Goal: Obtain resource: Download file/media

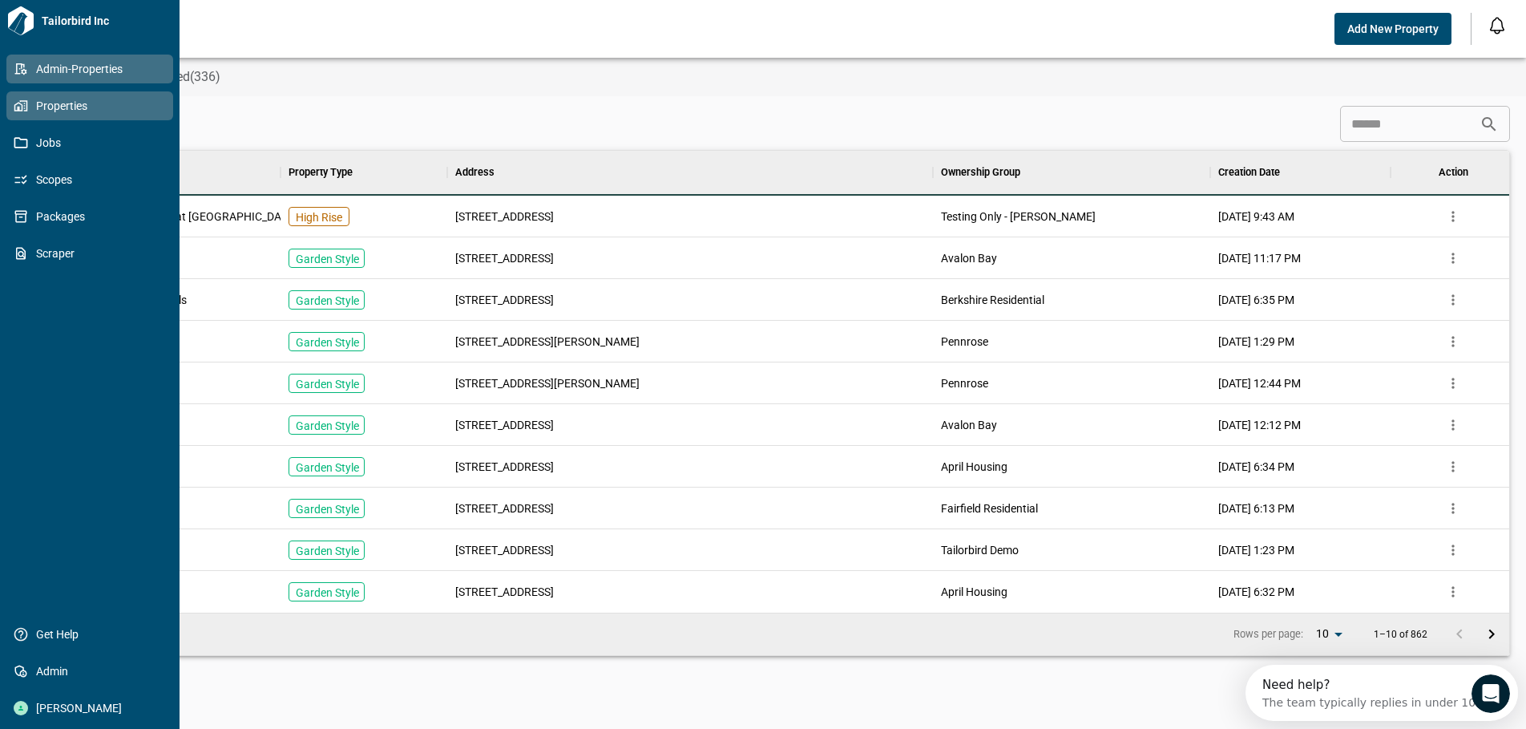
click at [30, 114] on link "Properties" at bounding box center [89, 105] width 167 height 29
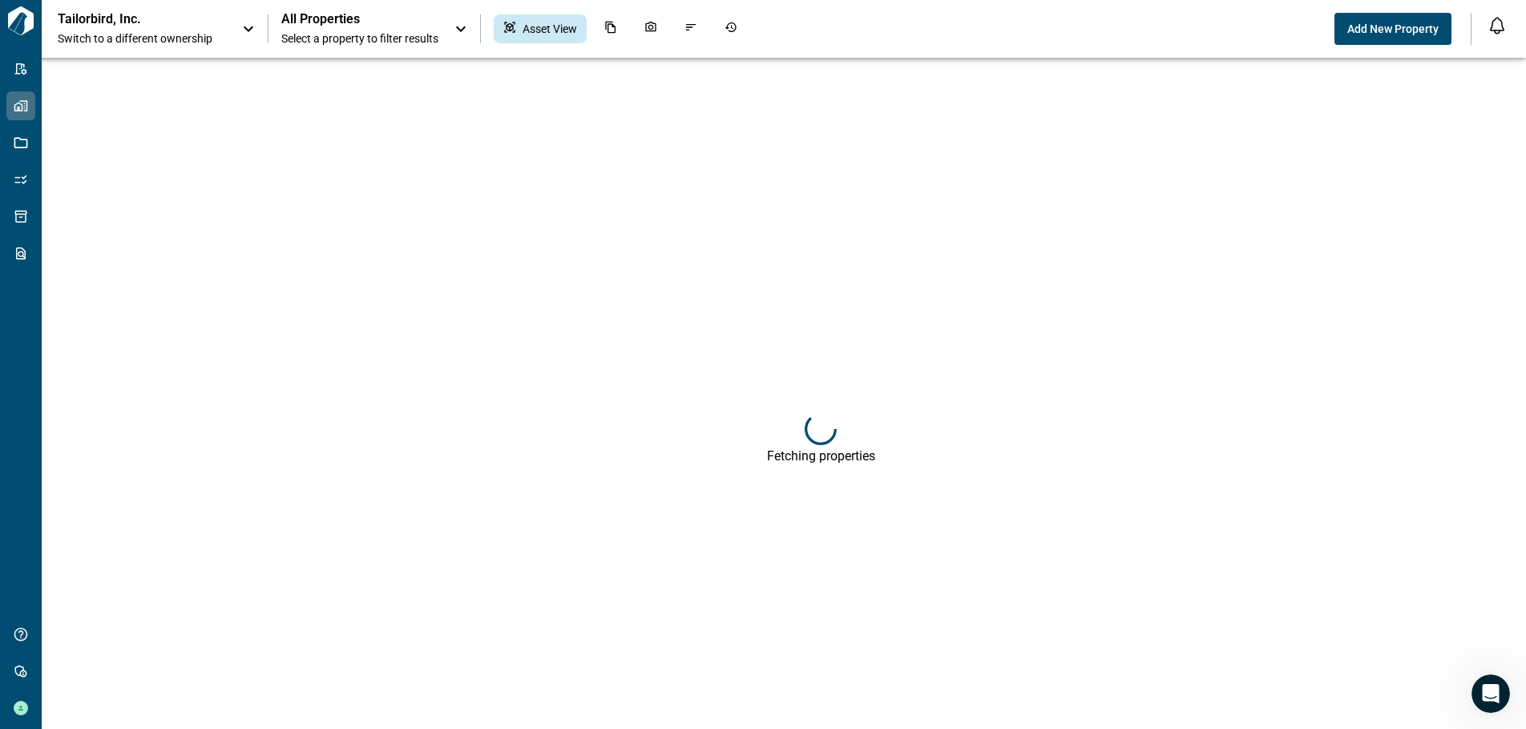
click at [379, 40] on span "Select a property to filter results" at bounding box center [359, 38] width 157 height 16
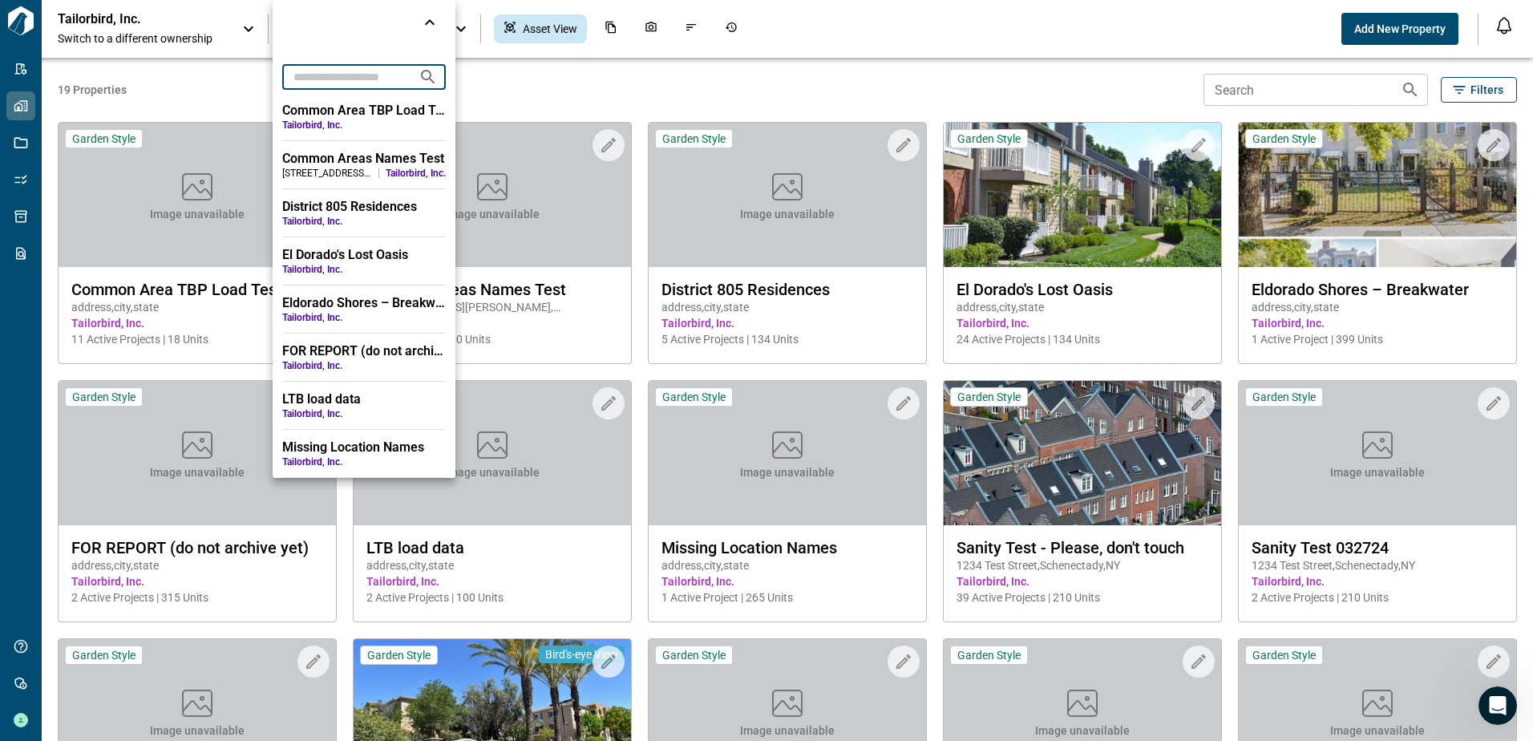
click at [358, 78] on input "text" at bounding box center [343, 77] width 123 height 30
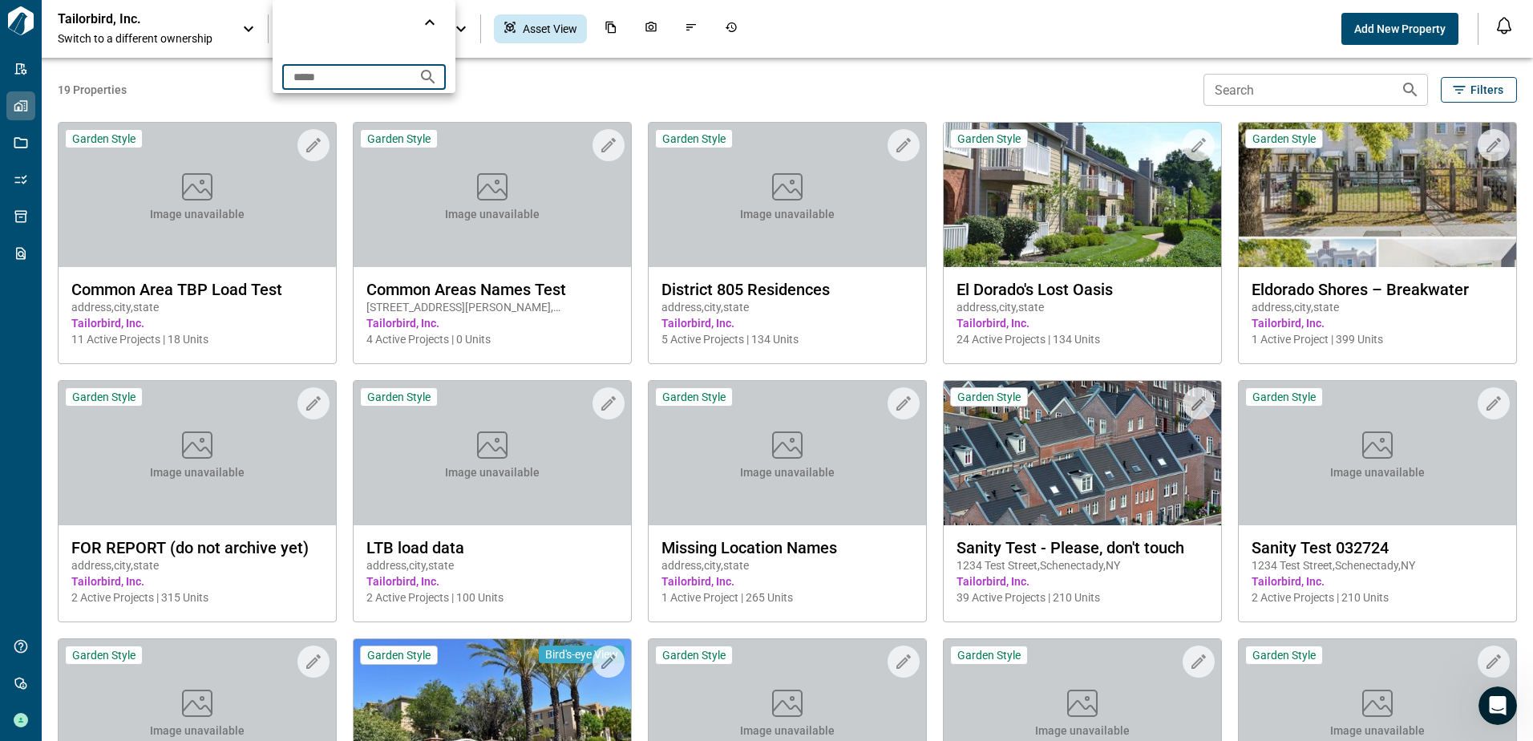
type input "*****"
click at [434, 71] on icon "Search projects" at bounding box center [428, 77] width 14 height 14
click at [522, 99] on div at bounding box center [766, 370] width 1533 height 741
click at [367, 32] on span "Select a property to filter results" at bounding box center [359, 38] width 157 height 16
drag, startPoint x: 303, startPoint y: 84, endPoint x: 197, endPoint y: 90, distance: 106.0
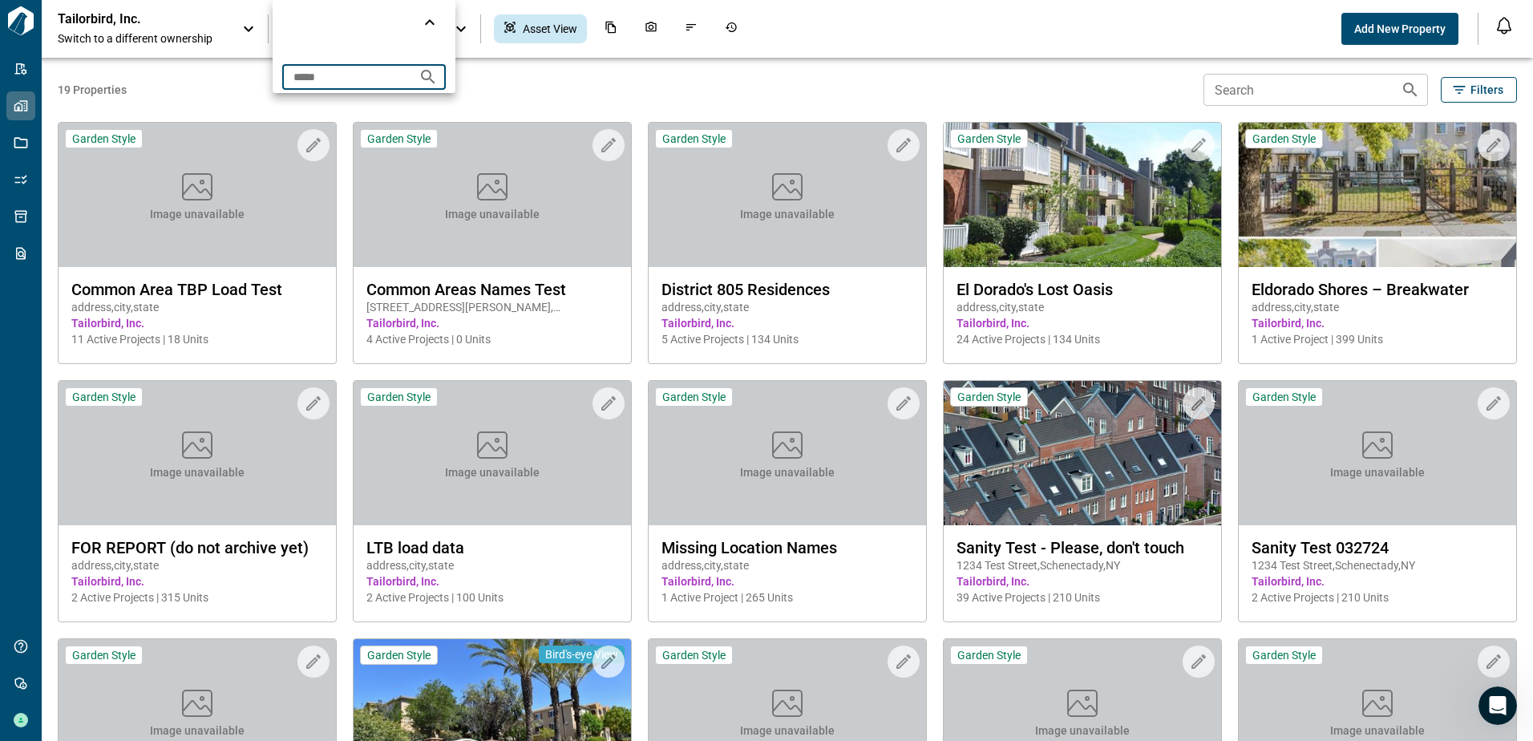
click at [197, 90] on div "***** ​" at bounding box center [766, 370] width 1533 height 741
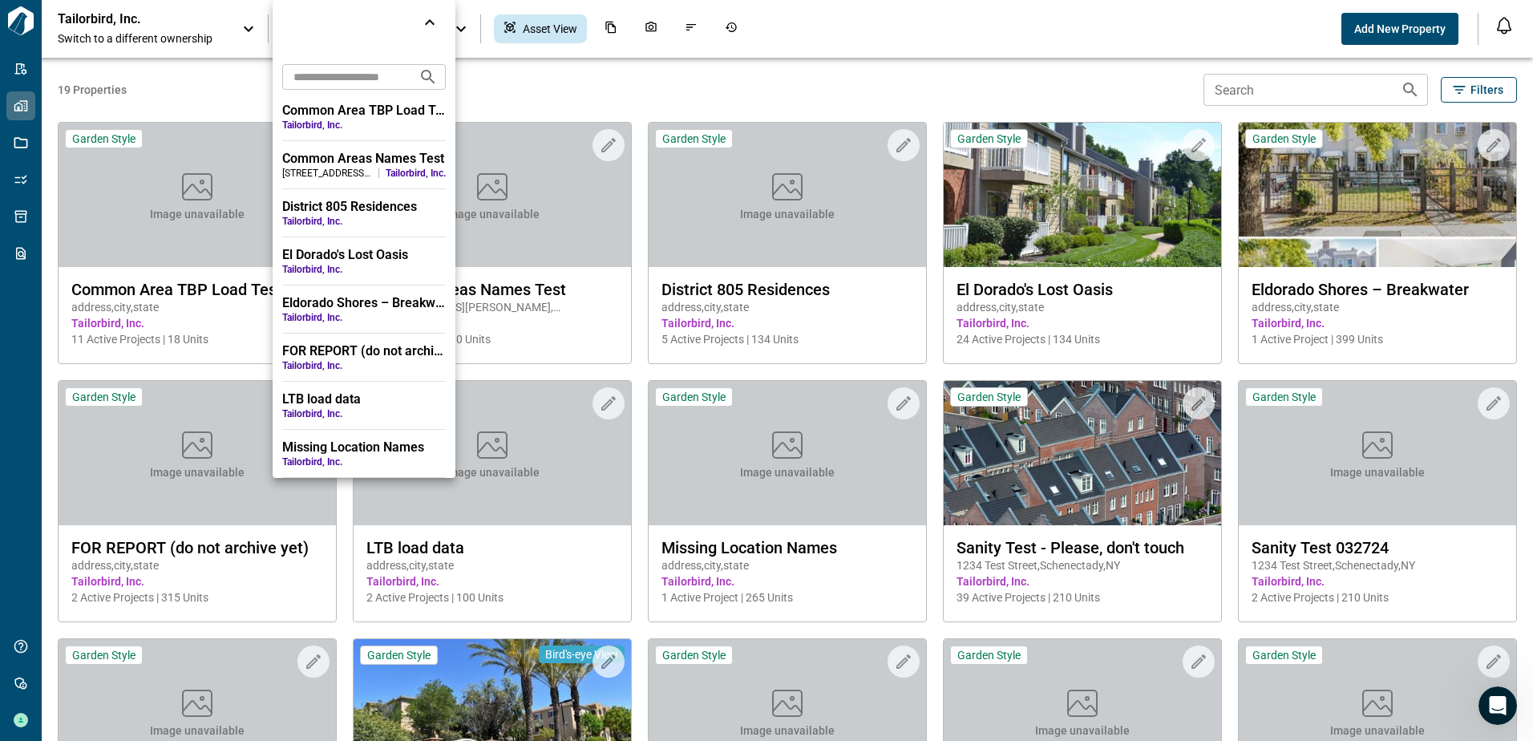
click at [1292, 89] on div at bounding box center [766, 370] width 1533 height 741
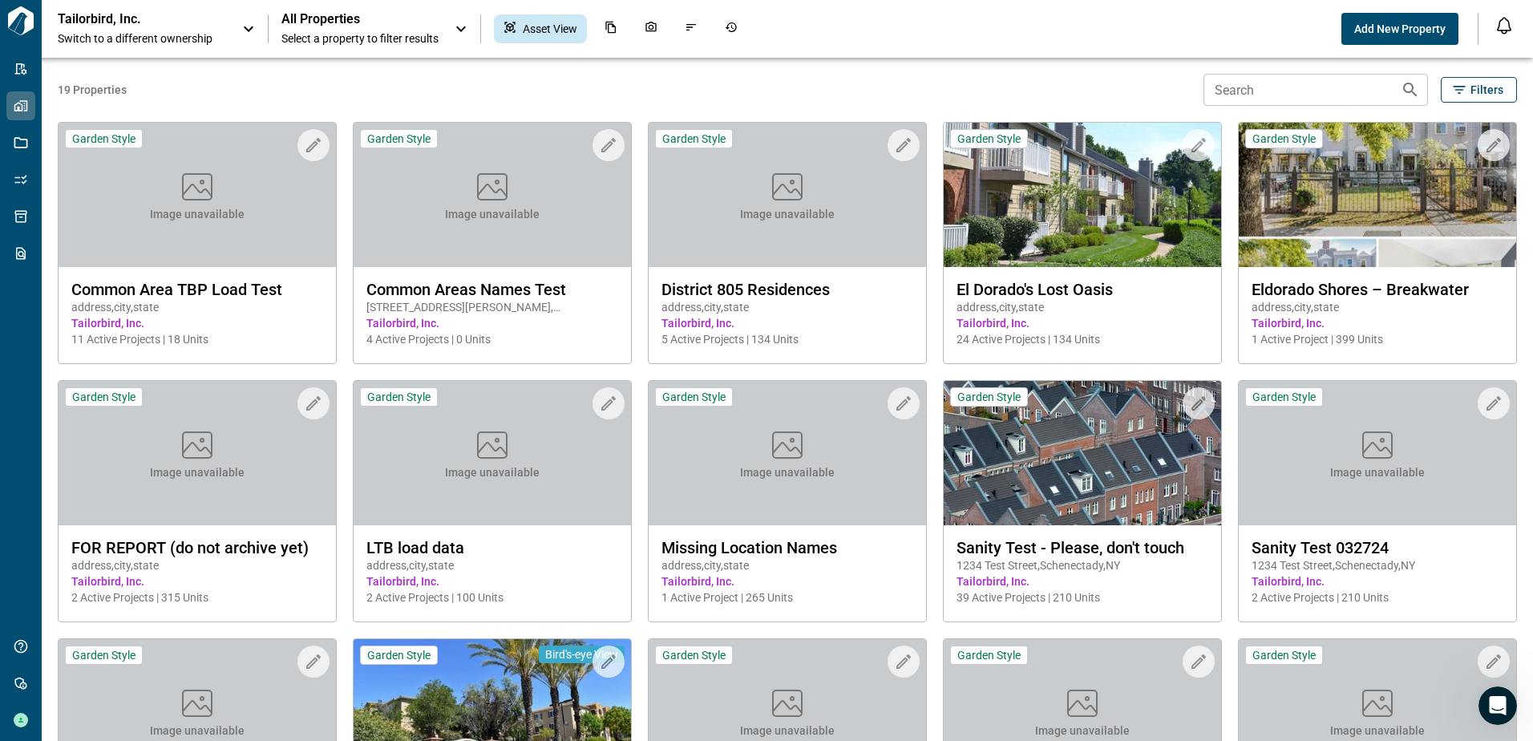
click at [1284, 93] on input "Search" at bounding box center [1295, 90] width 184 height 32
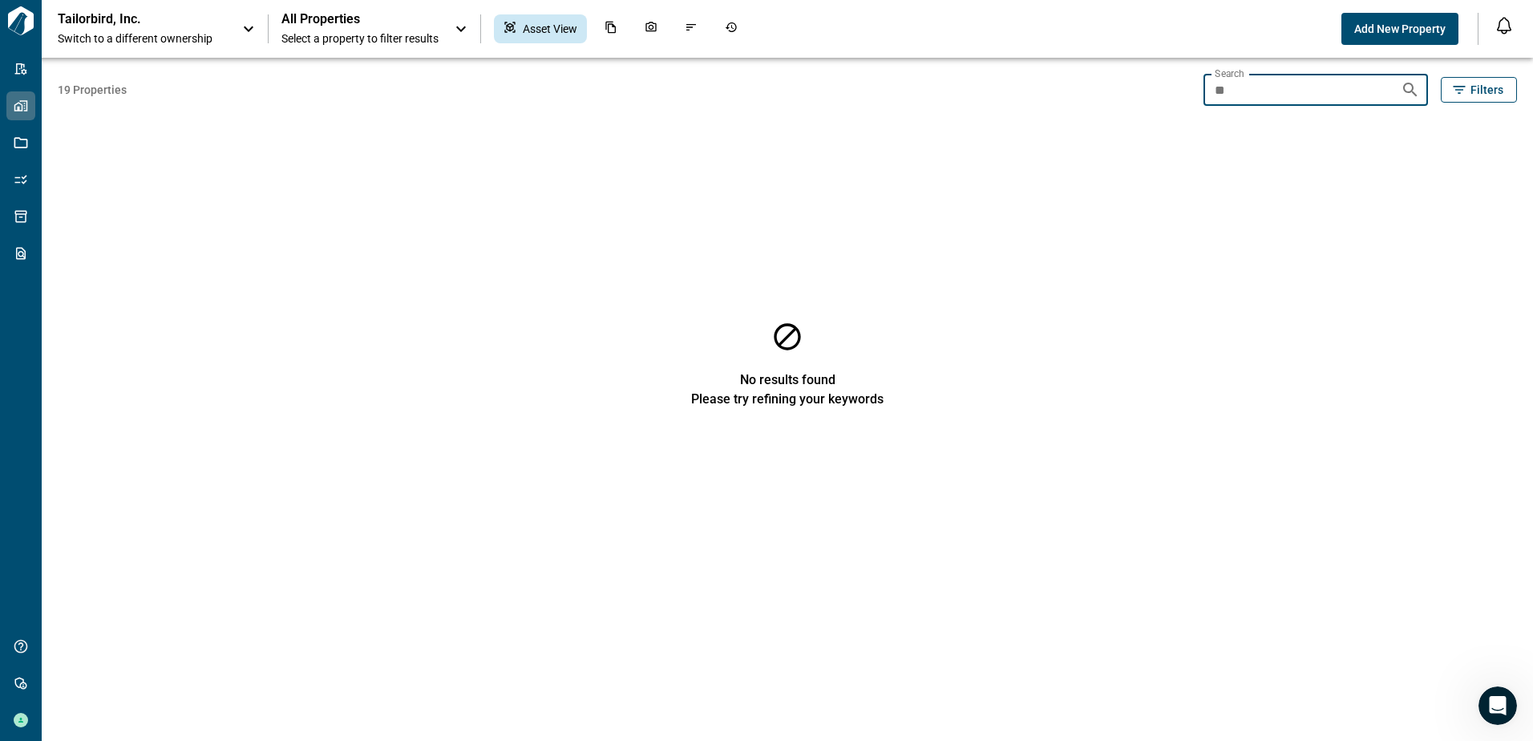
type input "*"
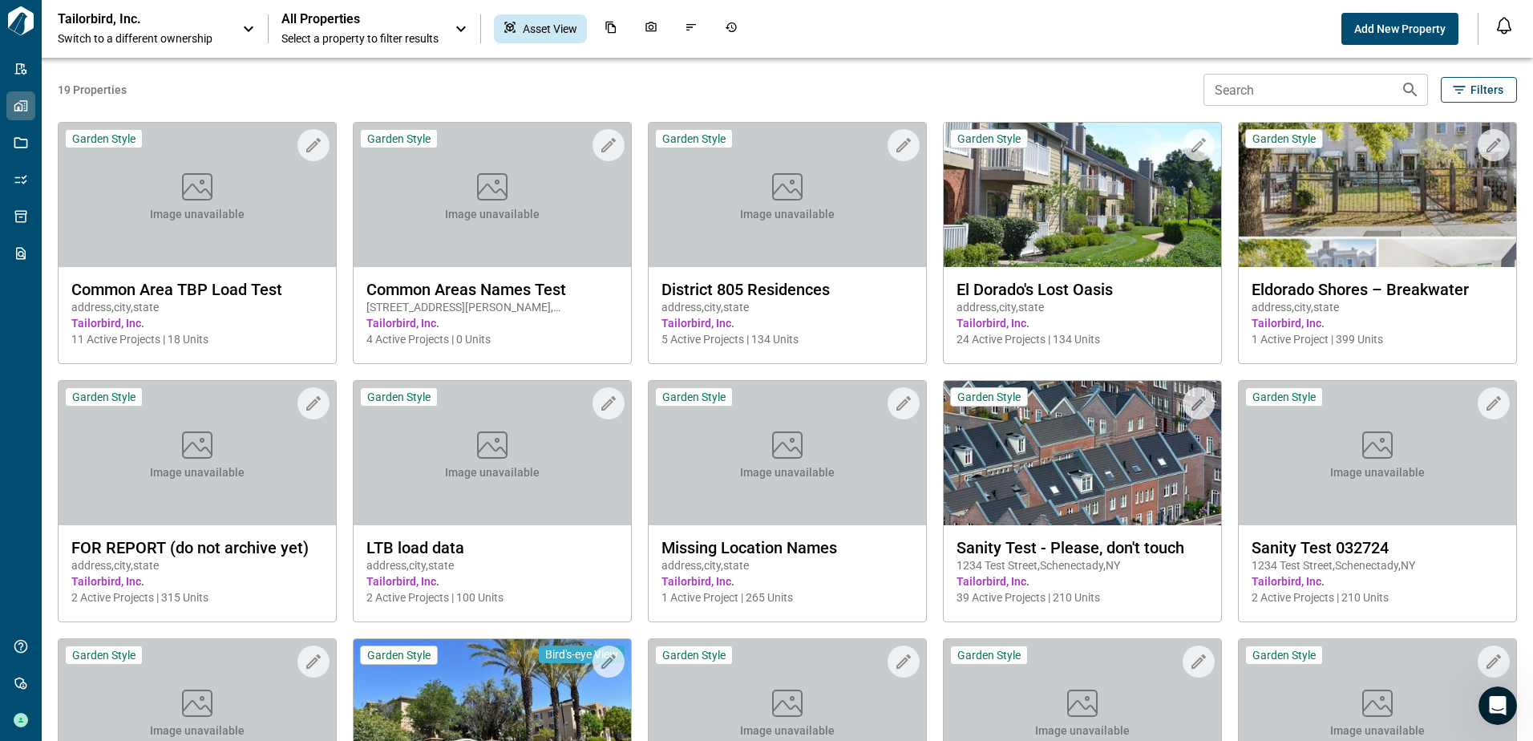
click at [471, 24] on icon at bounding box center [460, 28] width 19 height 19
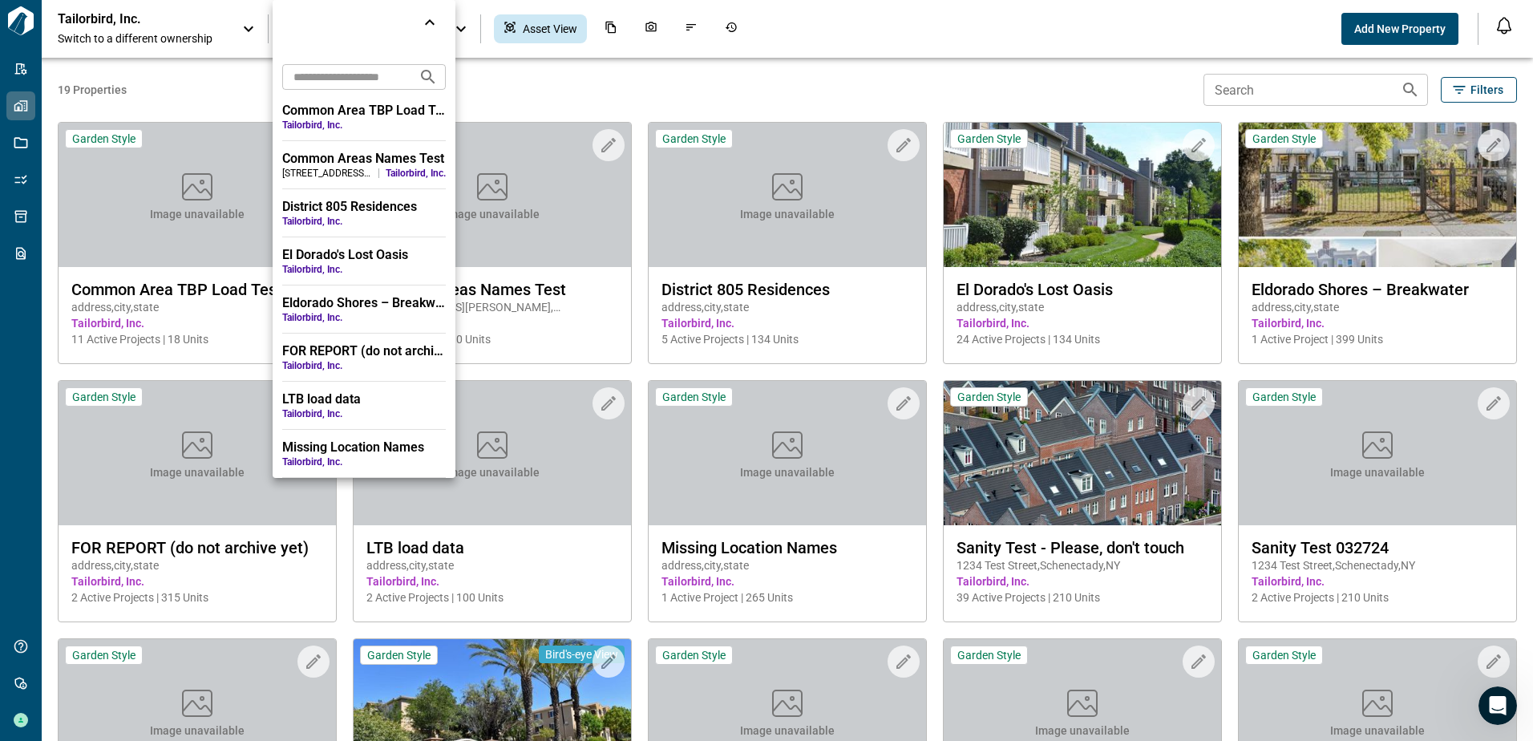
click at [134, 29] on div at bounding box center [766, 370] width 1533 height 741
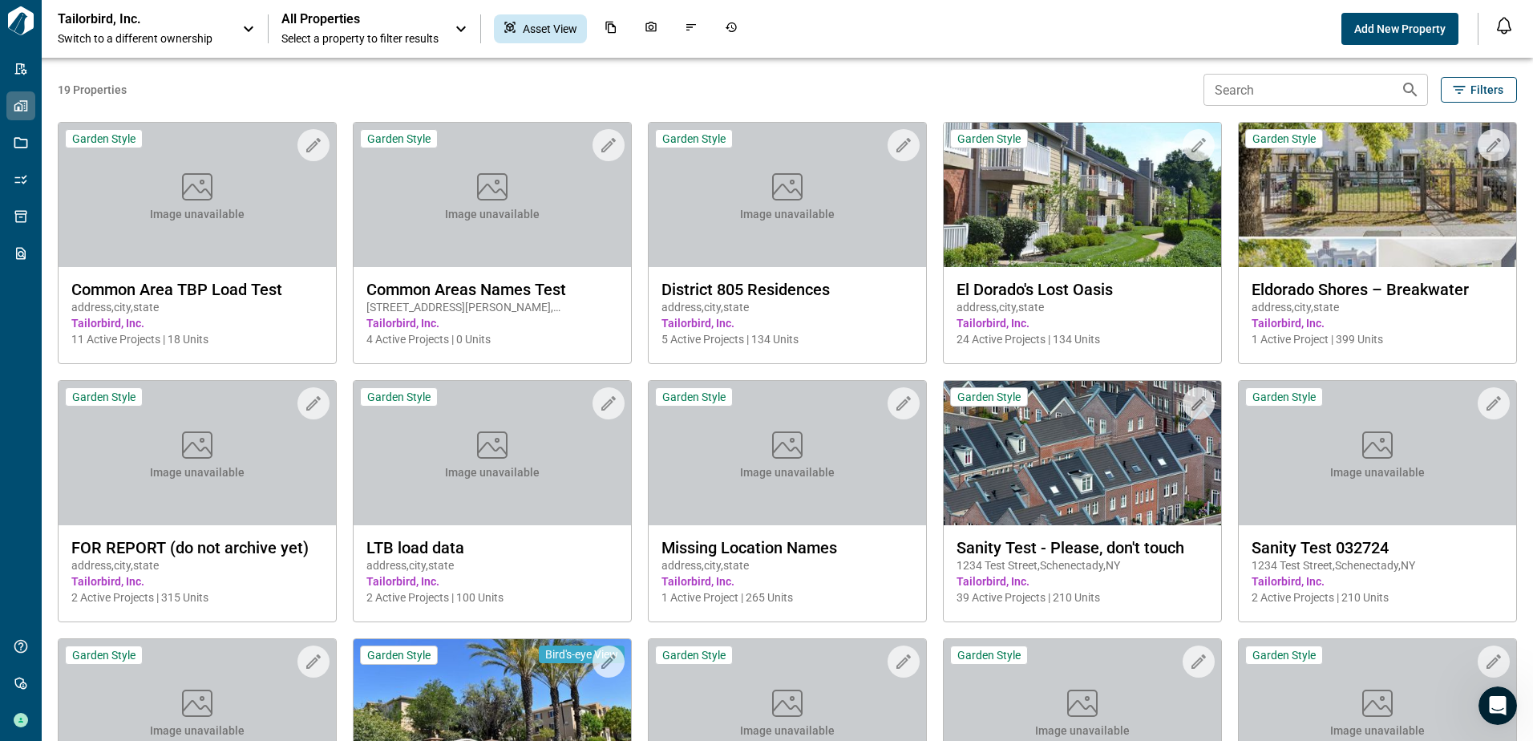
click at [235, 38] on div "Tailorbird, Inc. Switch to a different ownership" at bounding box center [158, 28] width 200 height 35
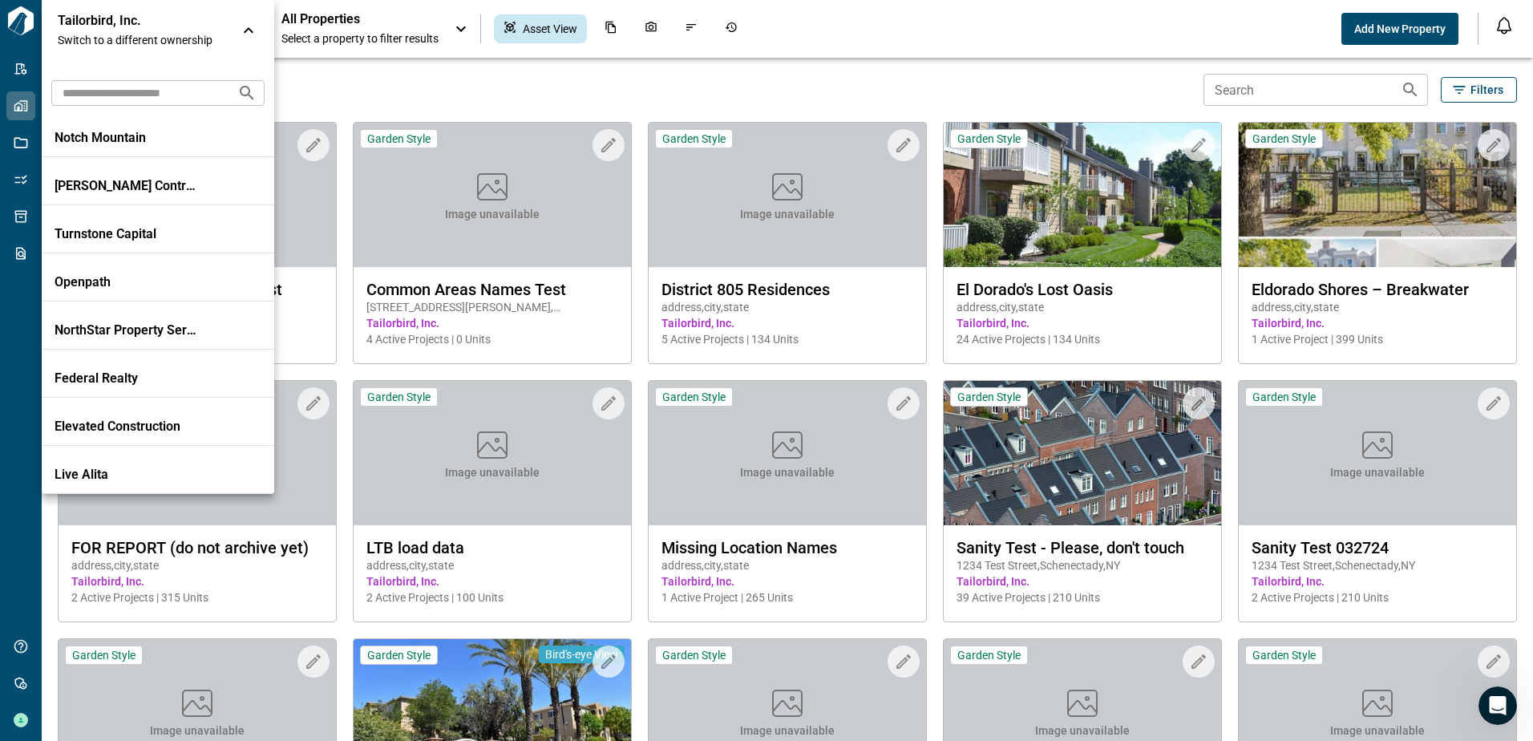
click at [213, 86] on input "text" at bounding box center [137, 93] width 173 height 30
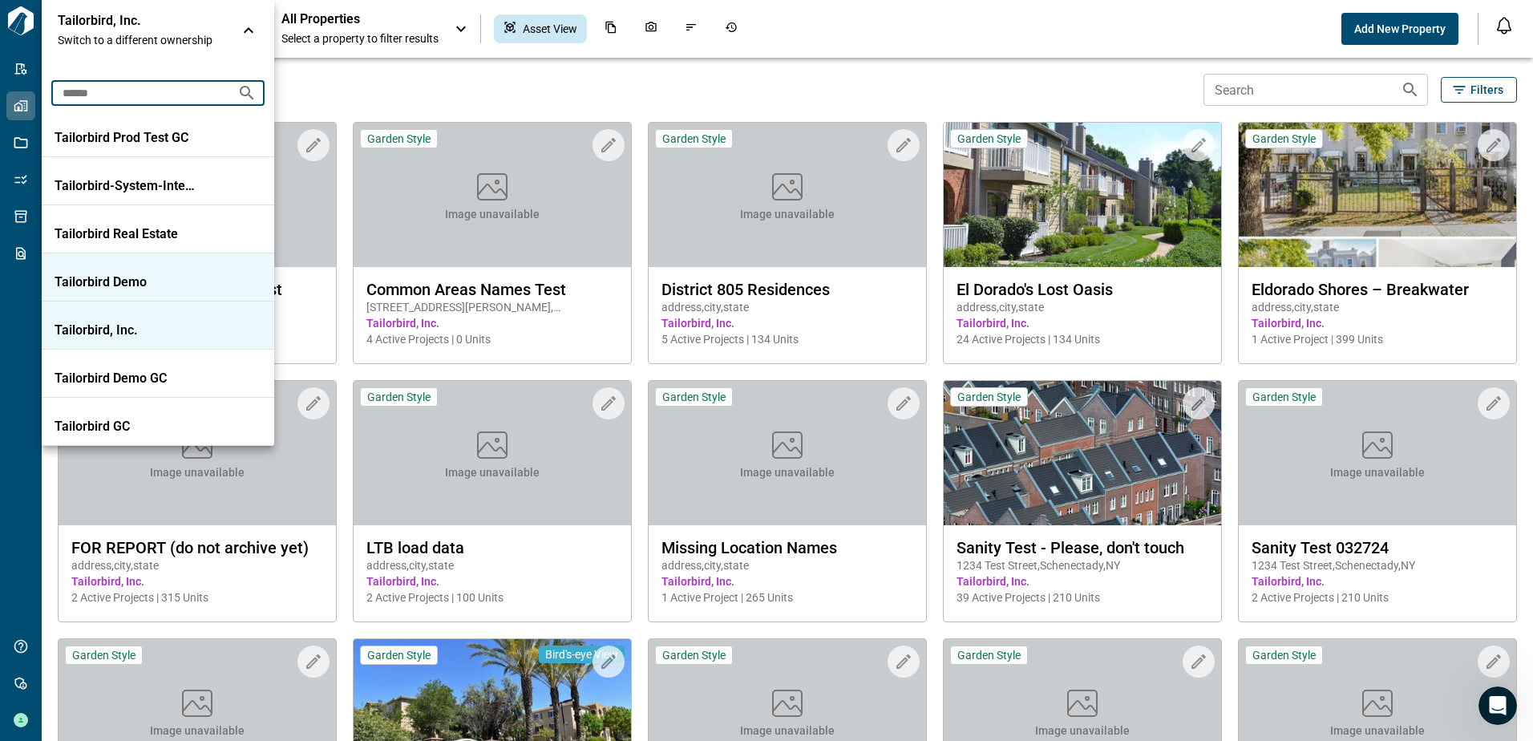
type input "******"
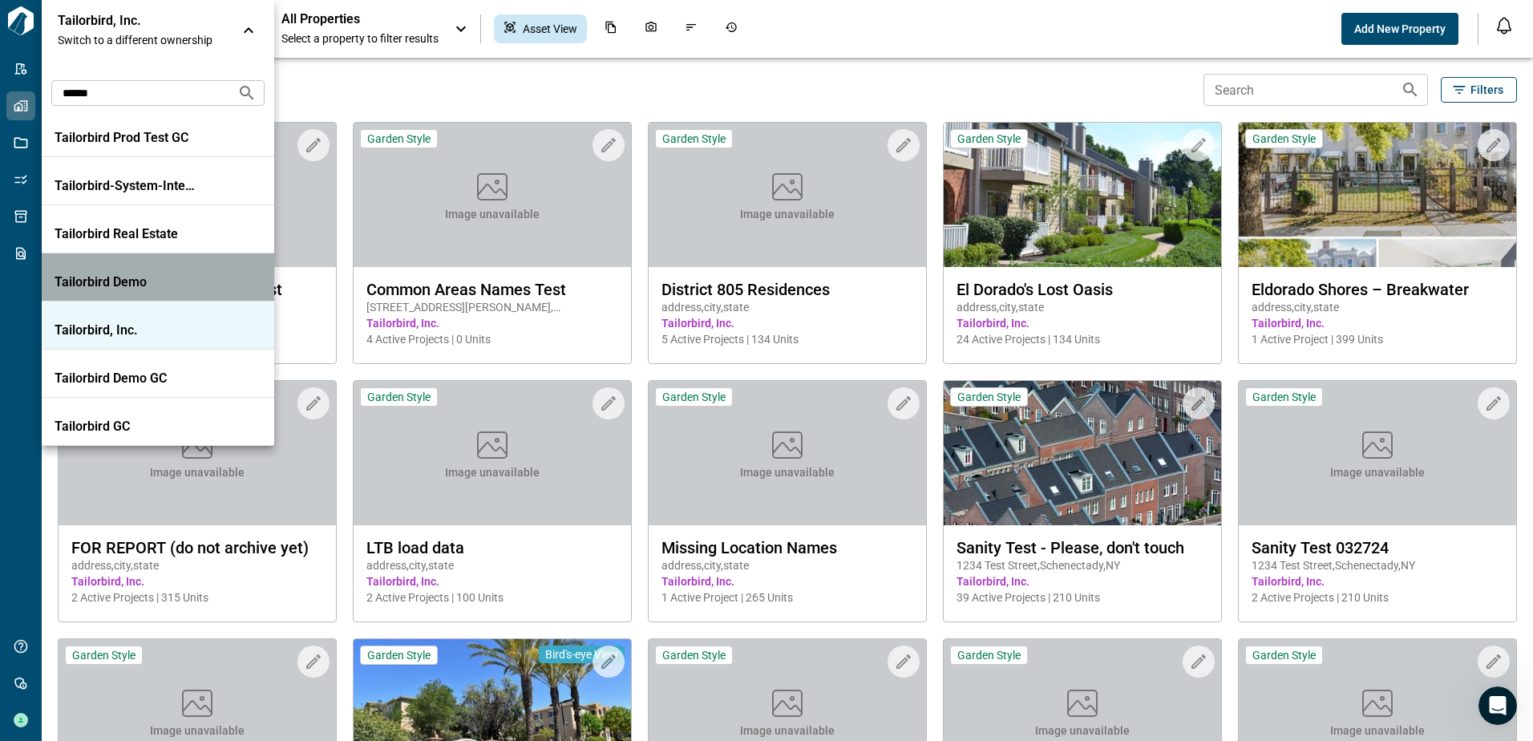
click at [168, 285] on p "Tailorbird Demo" at bounding box center [127, 282] width 144 height 16
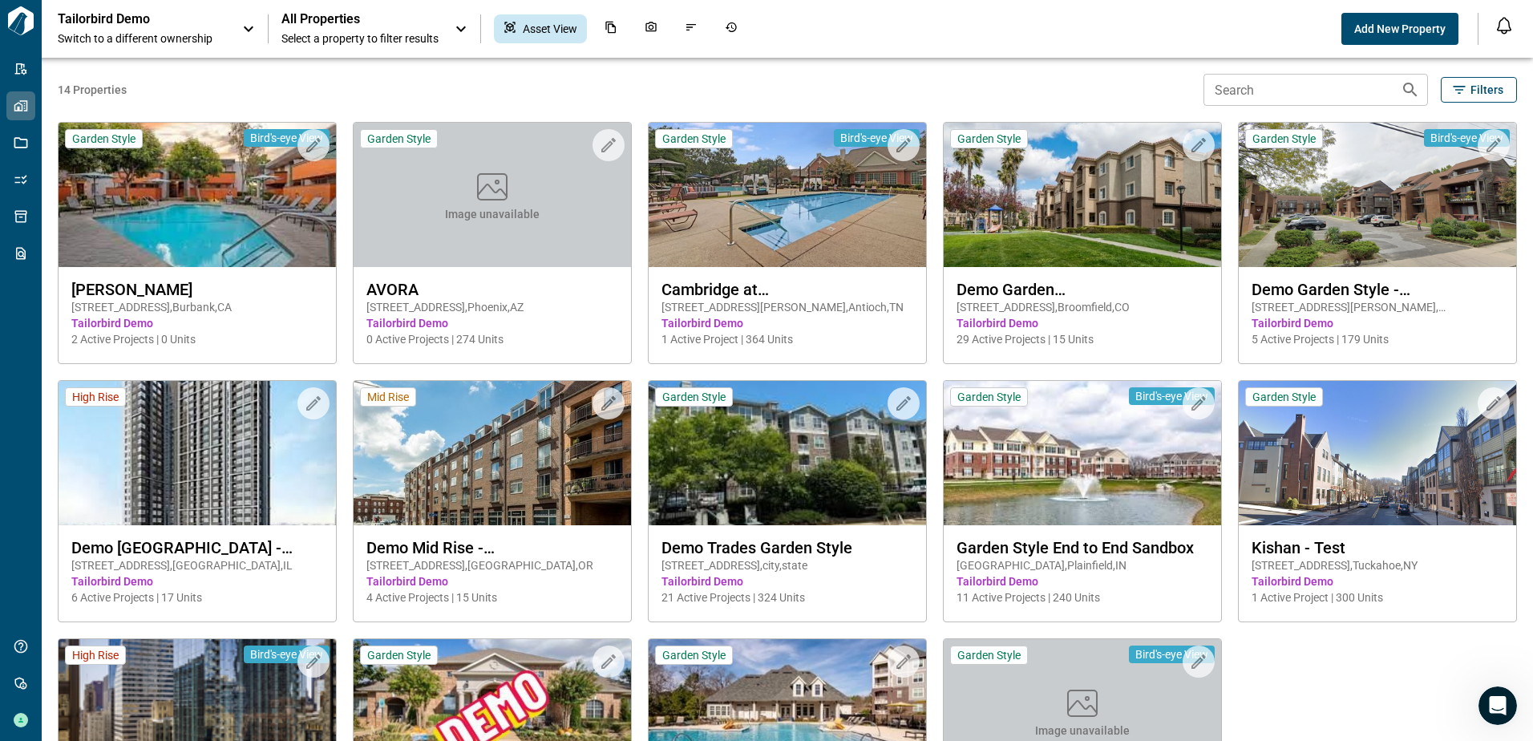
click at [423, 30] on span "Select a property to filter results" at bounding box center [359, 38] width 157 height 16
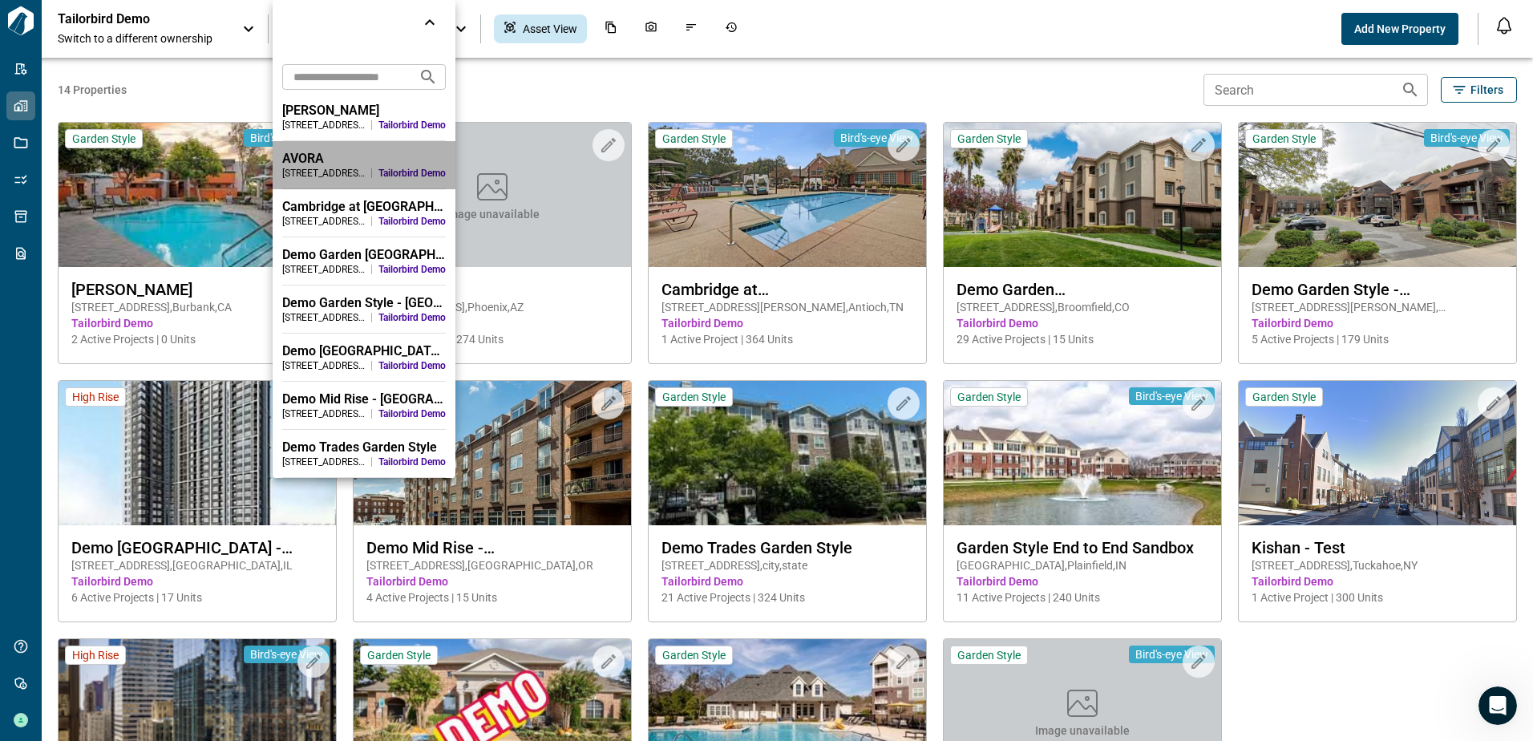
click at [295, 170] on div "[STREET_ADDRESS]" at bounding box center [323, 173] width 83 height 13
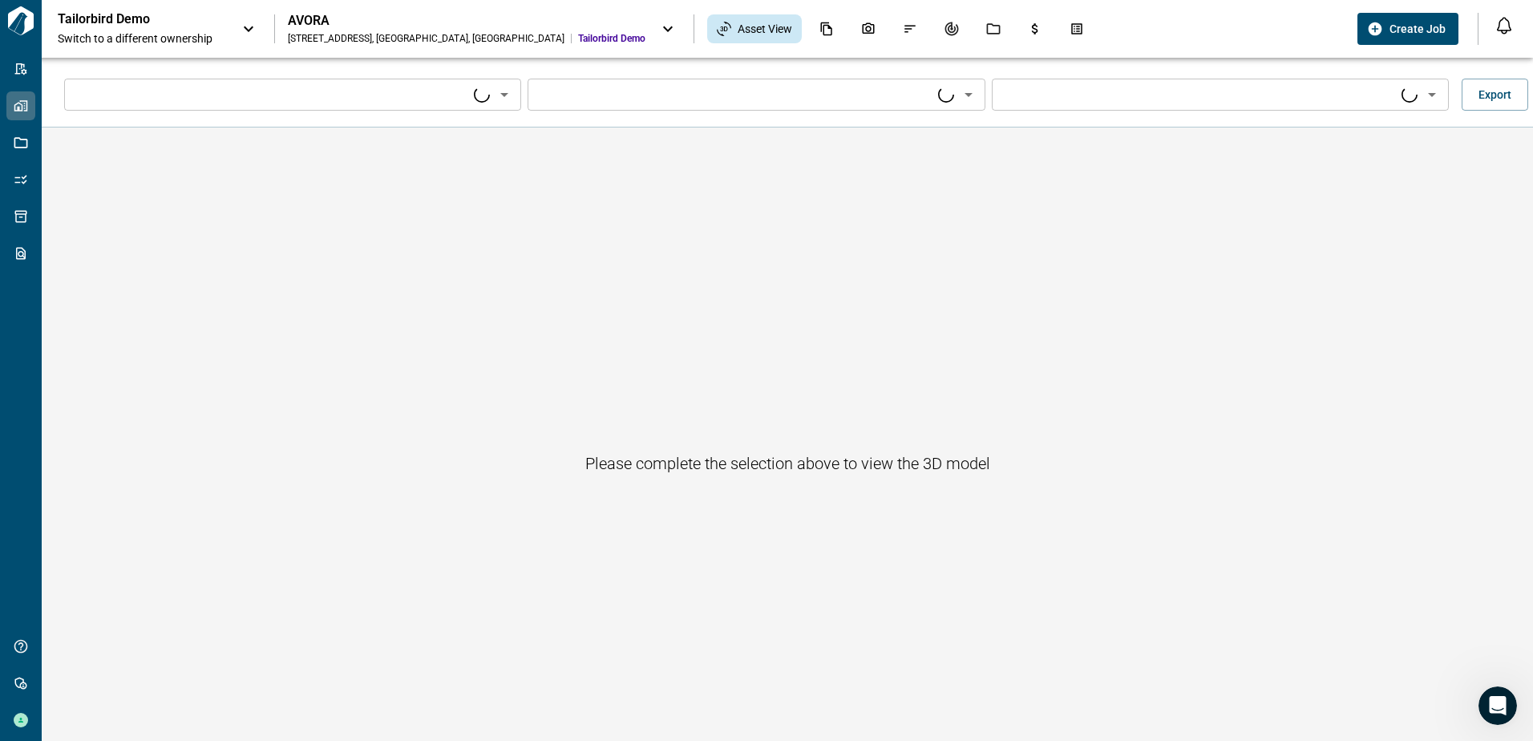
type input "****"
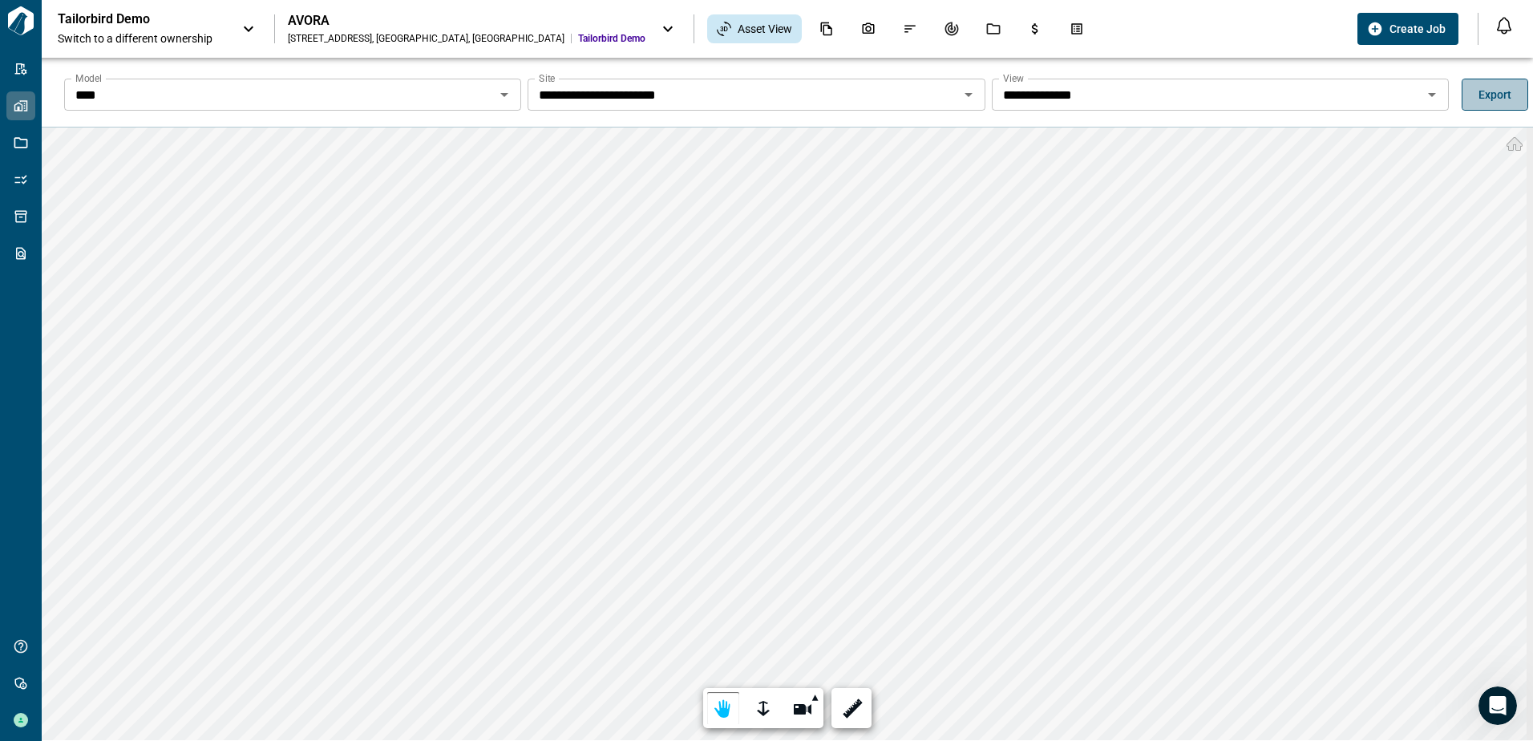
click at [1489, 92] on span "Export" at bounding box center [1494, 95] width 33 height 16
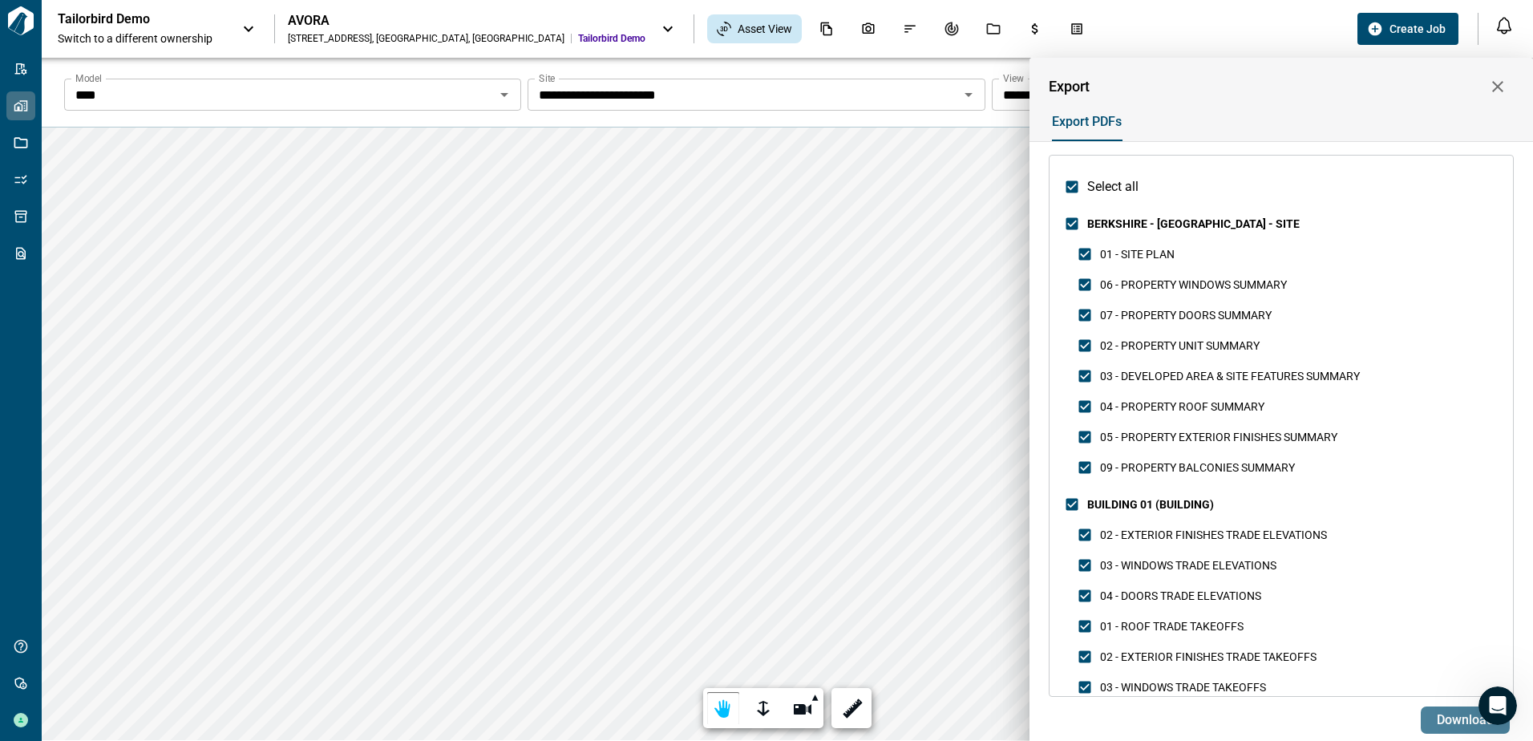
click at [1453, 713] on span "Download" at bounding box center [1465, 720] width 57 height 16
click at [18, 101] on div at bounding box center [766, 370] width 1533 height 741
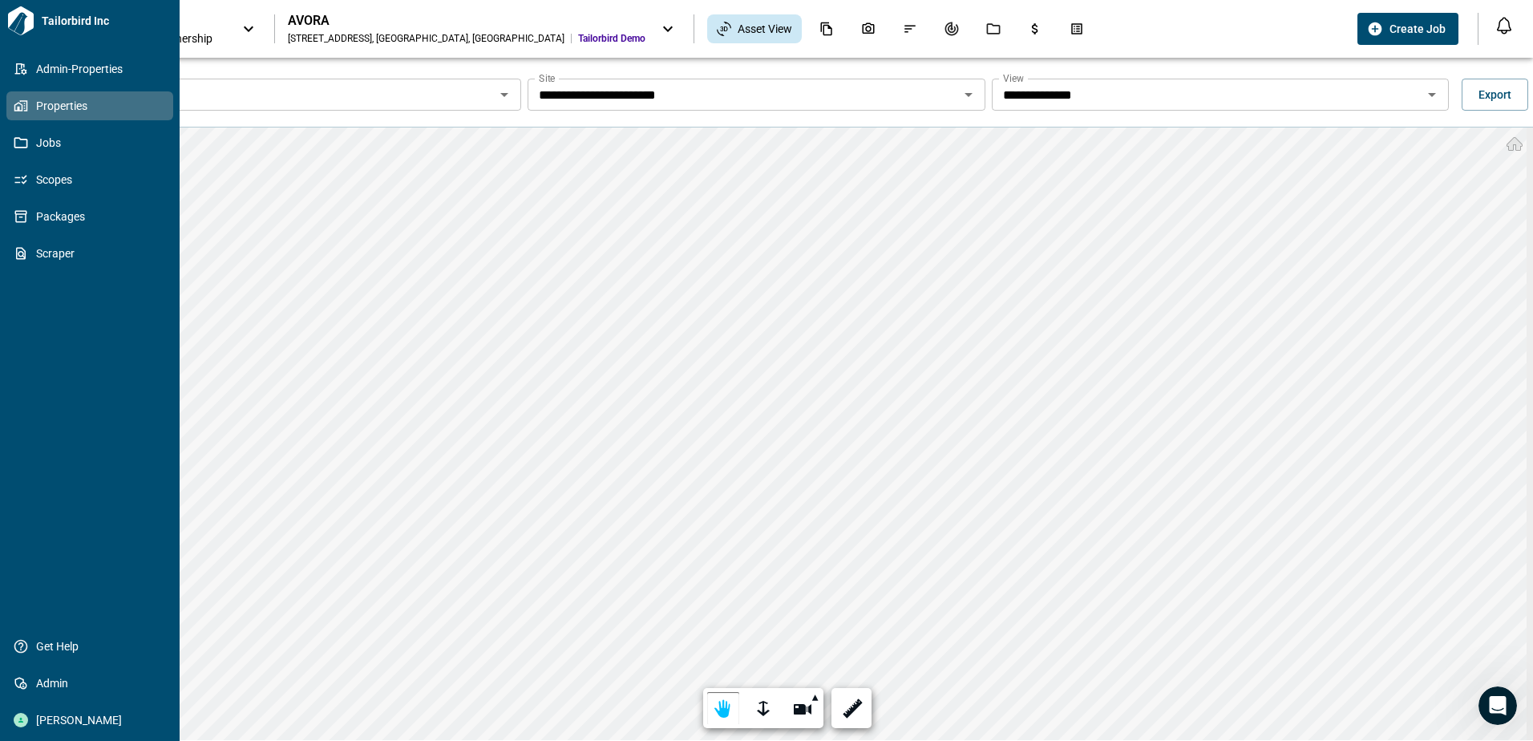
click at [32, 107] on span "Properties" at bounding box center [93, 106] width 130 height 16
